Goal: Information Seeking & Learning: Learn about a topic

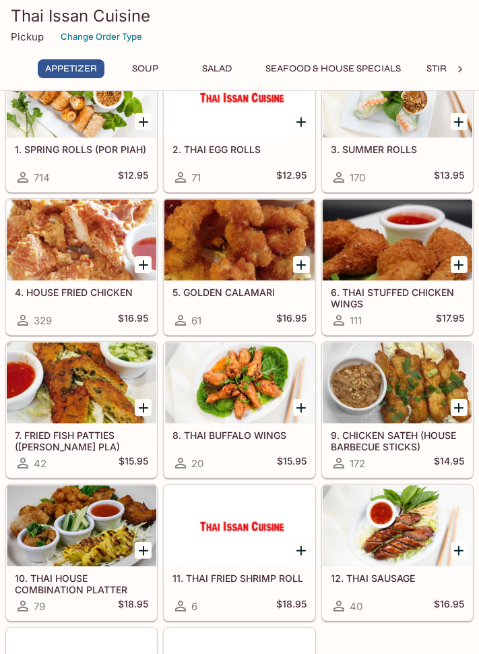
scroll to position [88, 0]
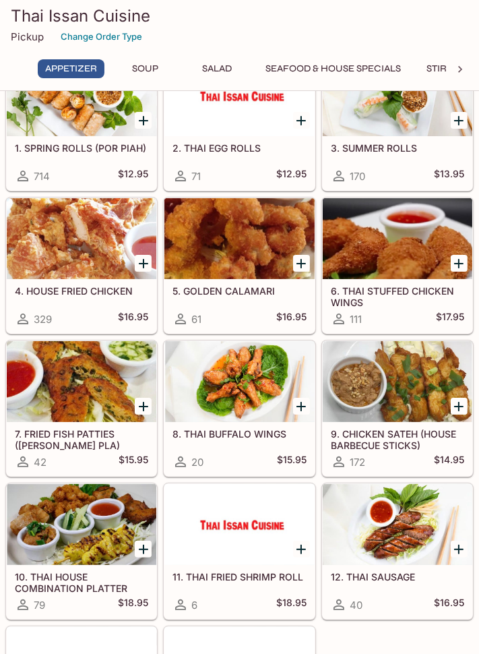
click at [407, 436] on h5 "9. CHICKEN SATEH (HOUSE BARBECUE STICKS)" at bounding box center [397, 439] width 133 height 22
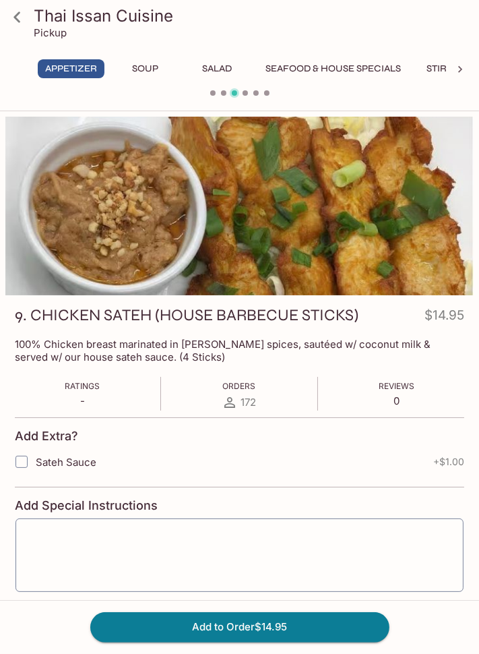
click at [18, 18] on icon at bounding box center [17, 17] width 24 height 24
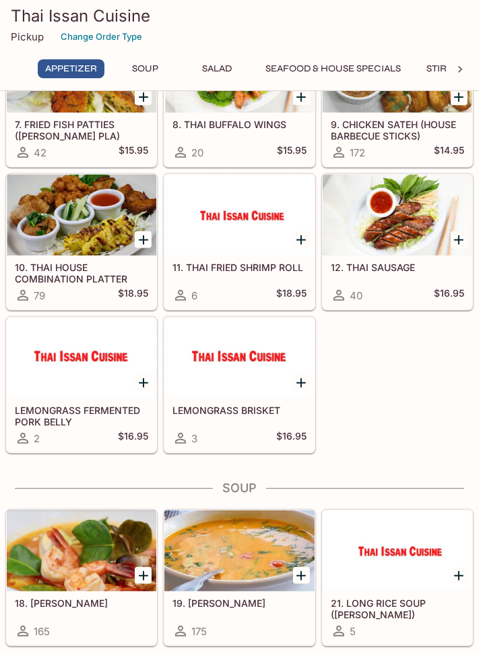
scroll to position [398, 0]
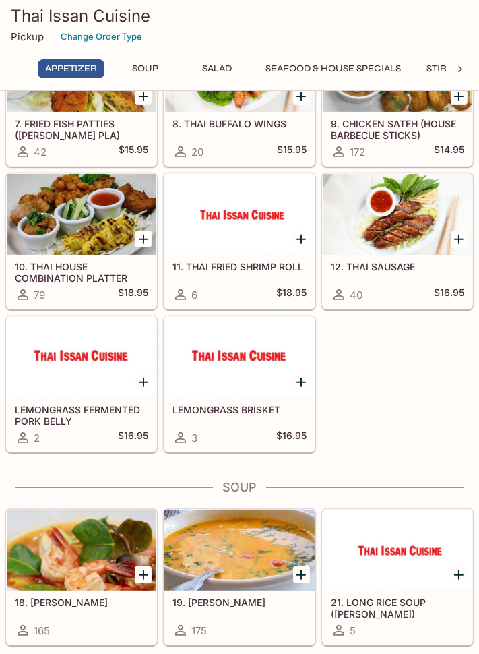
click at [30, 278] on h5 "10. THAI HOUSE COMBINATION PLATTER" at bounding box center [81, 272] width 133 height 22
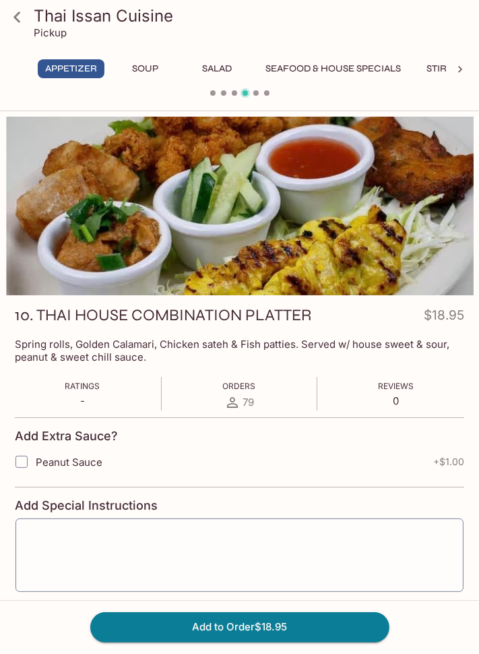
click at [17, 11] on icon at bounding box center [17, 17] width 24 height 24
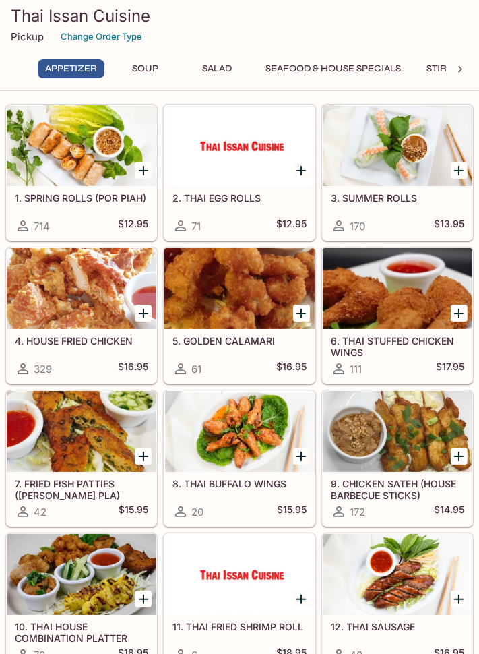
scroll to position [42, 0]
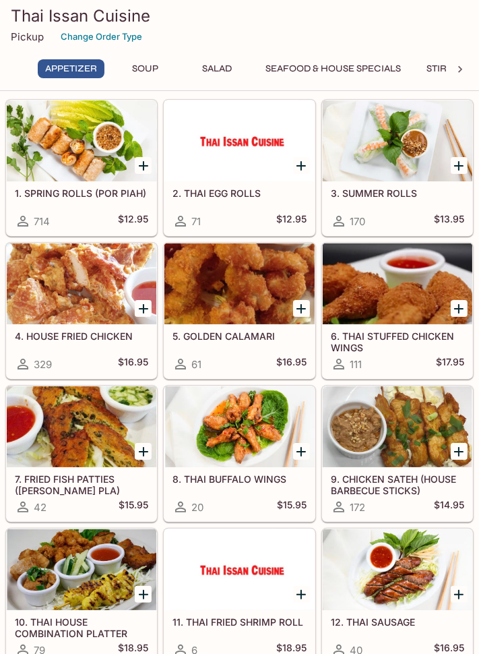
click at [51, 197] on h5 "1. SPRING ROLLS (POR PIAH)" at bounding box center [81, 192] width 133 height 11
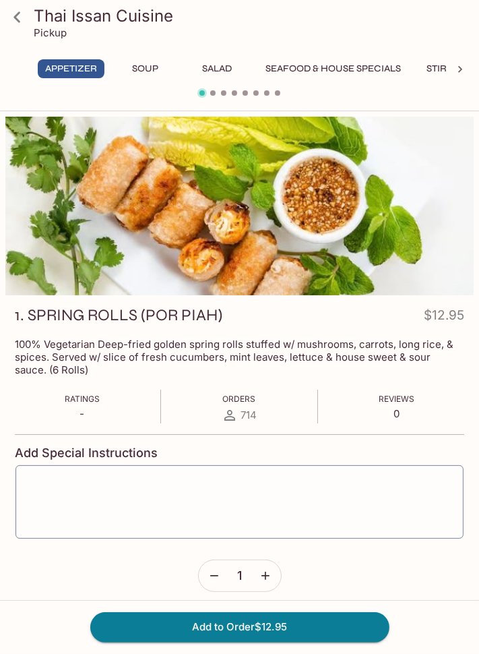
click at [20, 24] on icon at bounding box center [17, 17] width 24 height 24
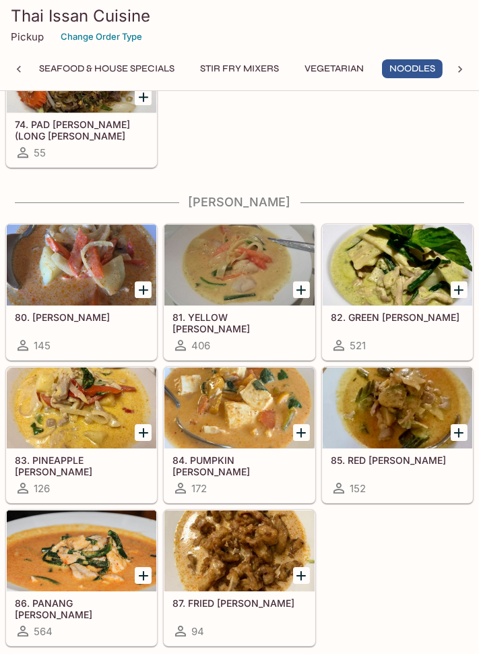
scroll to position [3412, 0]
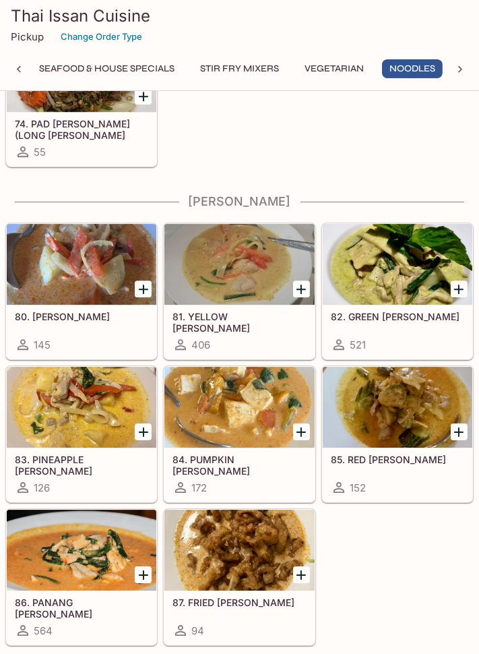
click at [256, 597] on h5 "87. FRIED [PERSON_NAME]" at bounding box center [239, 602] width 133 height 11
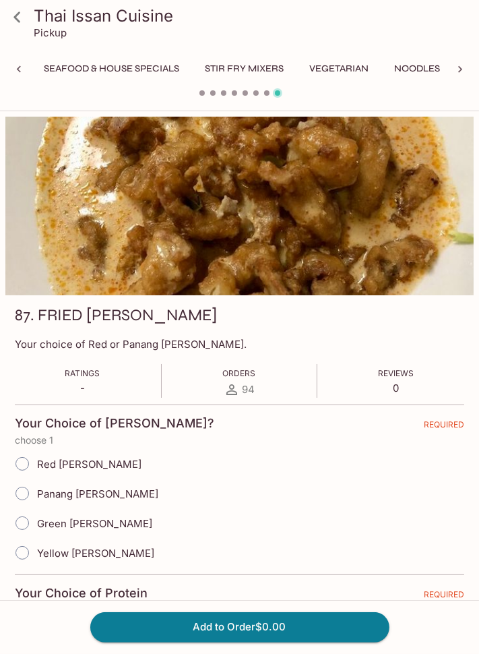
scroll to position [0, 298]
click at [19, 24] on icon at bounding box center [17, 17] width 24 height 24
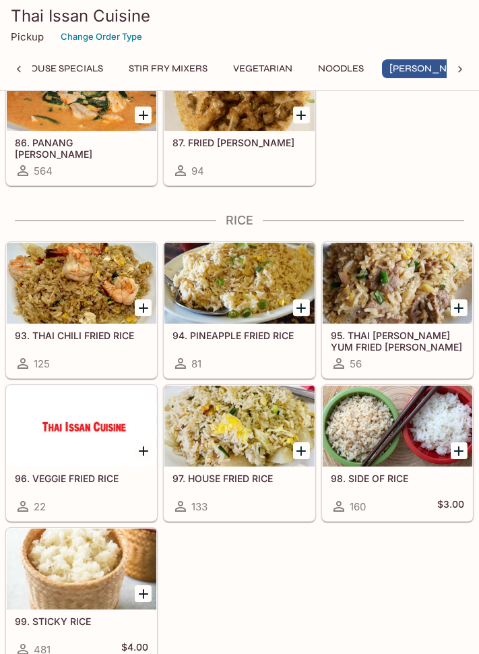
click at [423, 338] on h5 "95. THAI [PERSON_NAME] YUM FRIED [PERSON_NAME]" at bounding box center [397, 341] width 133 height 22
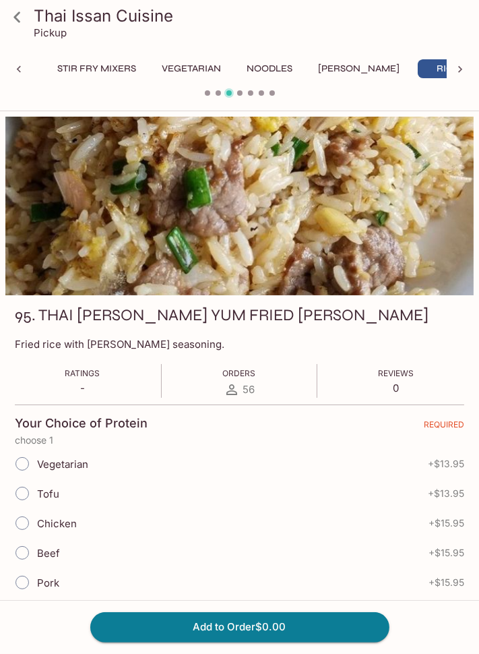
click at [23, 23] on icon at bounding box center [17, 17] width 24 height 24
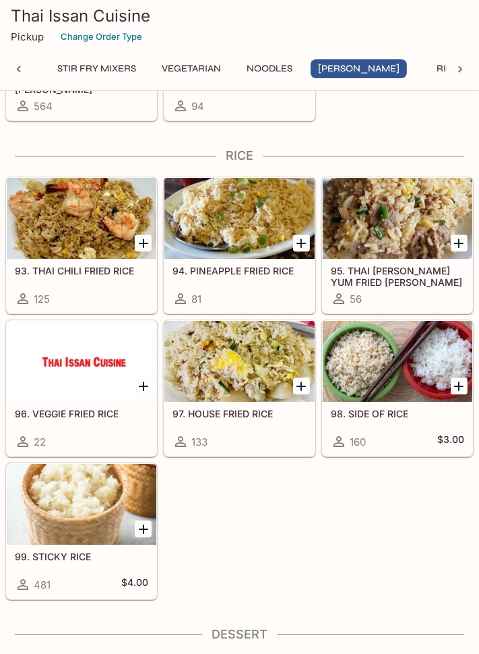
click at [270, 402] on div "97. HOUSE FRIED RICE 133" at bounding box center [239, 429] width 150 height 54
